Goal: Information Seeking & Learning: Find specific fact

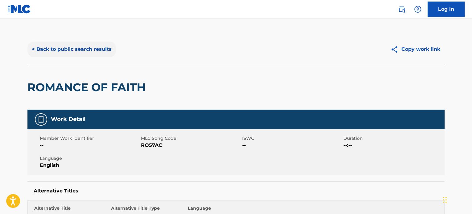
click at [42, 48] on button "< Back to public search results" at bounding box center [71, 49] width 89 height 15
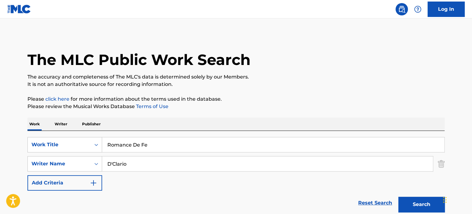
click at [110, 140] on input "Romance De Fe" at bounding box center [273, 145] width 342 height 15
paste input "Mejores Jordans 2"
type input "Mejores Jordans 2"
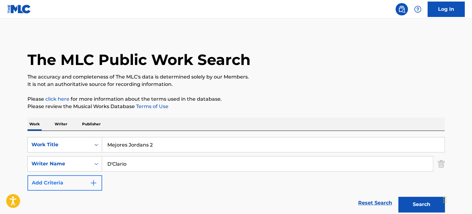
drag, startPoint x: 139, startPoint y: 165, endPoint x: 61, endPoint y: 182, distance: 79.6
click at [61, 169] on div "SearchWithCriteria6c230d8d-f562-45a5-8635-f014196b20ce Writer Name D'Clario" at bounding box center [235, 163] width 417 height 15
type input "[PERSON_NAME]"
click at [398, 197] on button "Search" at bounding box center [421, 204] width 46 height 15
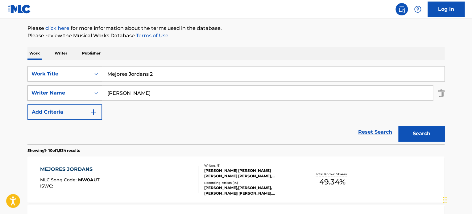
scroll to position [123, 0]
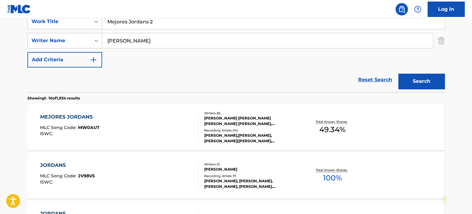
click at [121, 140] on div "MEJORES JORDANS MLC Song Code : MW0AUT ISWC :" at bounding box center [119, 128] width 159 height 28
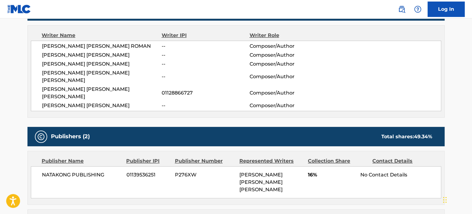
scroll to position [185, 0]
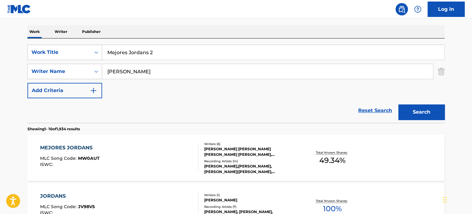
scroll to position [93, 0]
click at [123, 168] on div "MEJORES JORDANS MLC Song Code : MW0AUT ISWC :" at bounding box center [119, 158] width 159 height 28
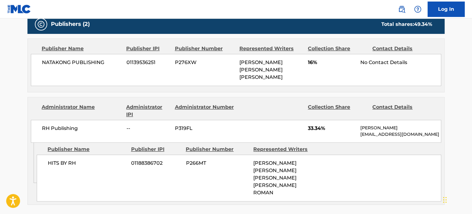
scroll to position [339, 0]
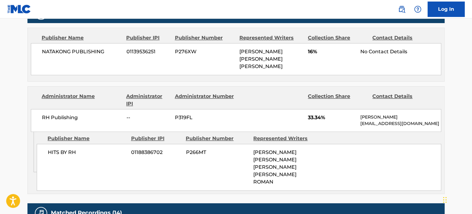
click at [64, 114] on span "RH Publishing" at bounding box center [82, 117] width 80 height 7
copy div "RH Publishing"
click at [71, 149] on span "HITS BY RH" at bounding box center [87, 152] width 79 height 7
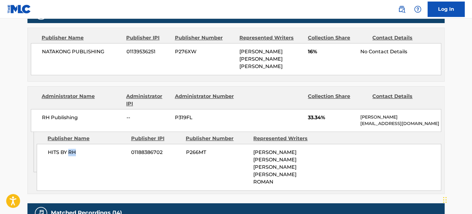
click at [71, 149] on span "HITS BY RH" at bounding box center [87, 152] width 79 height 7
copy div "HITS BY RH"
click at [73, 48] on span "NATAKONG PUBLISHING" at bounding box center [82, 51] width 80 height 7
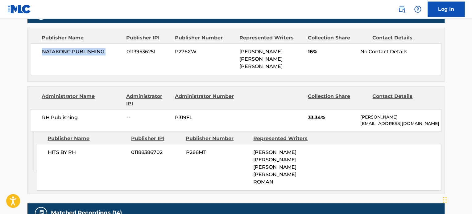
click at [73, 48] on span "NATAKONG PUBLISHING" at bounding box center [82, 51] width 80 height 7
copy div "NATAKONG PUBLISHING"
